Goal: Check status: Check status

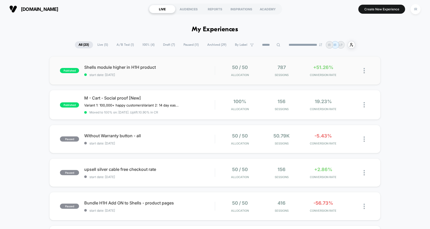
click at [229, 71] on div "50 / 50 Allocation" at bounding box center [239, 71] width 39 height 12
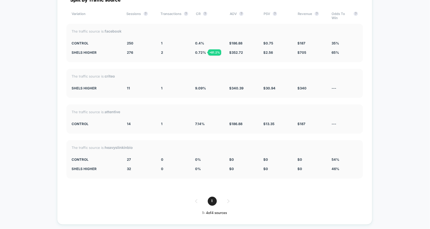
scroll to position [1693, 0]
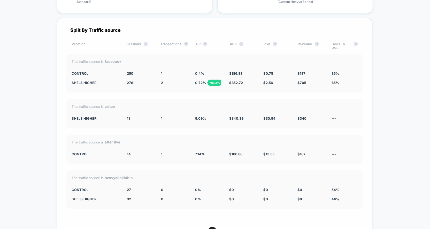
drag, startPoint x: 72, startPoint y: 66, endPoint x: 318, endPoint y: 80, distance: 246.6
click at [318, 80] on div "The traffic source is: facebook CONTROL 250 1 0.4 % $ 186.88 $ 0.75 $ 187 35% s…" at bounding box center [214, 73] width 297 height 39
drag, startPoint x: 68, startPoint y: 68, endPoint x: 322, endPoint y: 80, distance: 254.5
click at [322, 79] on div "The traffic source is: facebook CONTROL 250 1 0.4 % $ 186.88 $ 0.75 $ 187 35% s…" at bounding box center [214, 73] width 297 height 39
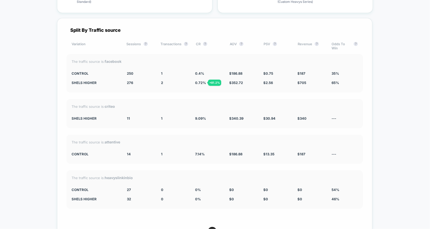
drag, startPoint x: 332, startPoint y: 78, endPoint x: 112, endPoint y: 66, distance: 220.5
click at [112, 66] on div "The traffic source is: facebook CONTROL 250 1 0.4 % $ 186.88 $ 0.75 $ 187 35% s…" at bounding box center [214, 73] width 297 height 39
click at [112, 71] on div "CONTROL" at bounding box center [96, 73] width 48 height 4
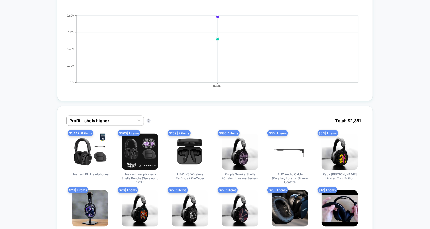
scroll to position [0, 0]
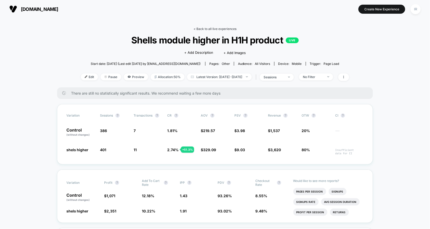
click at [202, 28] on link "< Back to all live experiences" at bounding box center [215, 29] width 43 height 4
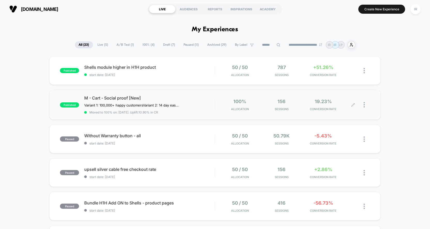
click at [217, 106] on div "100% Allocation 156 Sessions 19.23% CONVERSION RATE" at bounding box center [292, 105] width 155 height 12
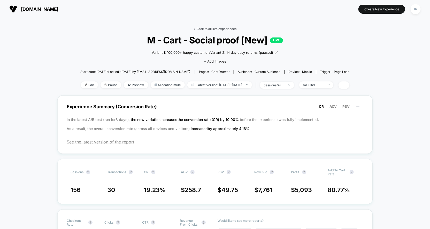
click at [223, 27] on link "< Back to all live experiences" at bounding box center [215, 29] width 43 height 4
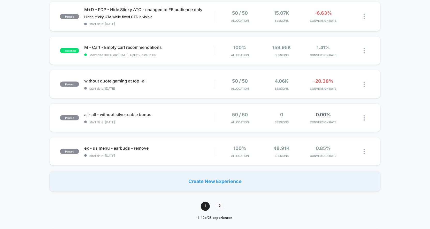
scroll to position [418, 0]
